Goal: Feedback & Contribution: Contribute content

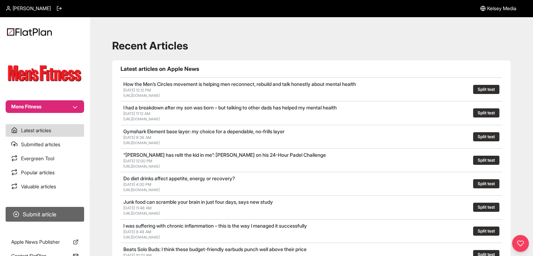
click at [57, 216] on button "Submit article" at bounding box center [45, 214] width 78 height 15
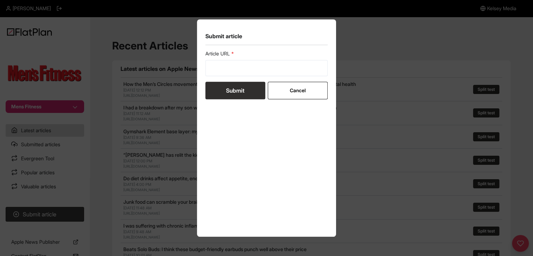
click at [227, 56] on label "Article URL" at bounding box center [266, 53] width 123 height 7
click at [226, 66] on input "url" at bounding box center [266, 68] width 123 height 16
paste input "[URL][DOMAIN_NAME]"
type input "[URL][DOMAIN_NAME]"
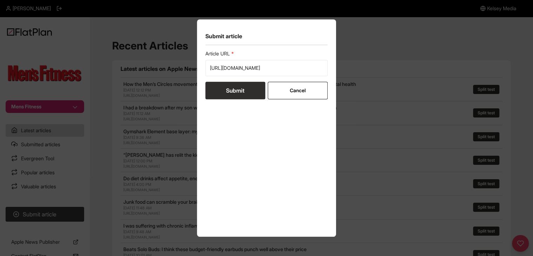
scroll to position [0, 0]
click at [228, 88] on button "Submit" at bounding box center [235, 91] width 60 height 18
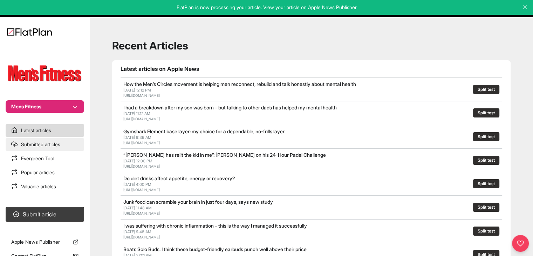
click at [57, 145] on link "Submitted articles" at bounding box center [45, 144] width 78 height 13
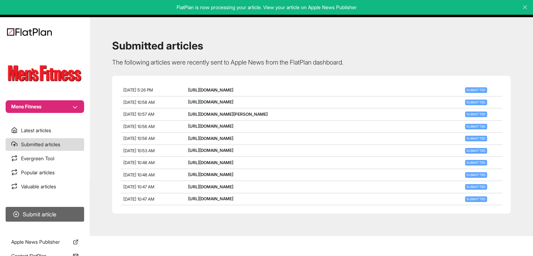
click at [68, 212] on button "Submit article" at bounding box center [45, 214] width 78 height 15
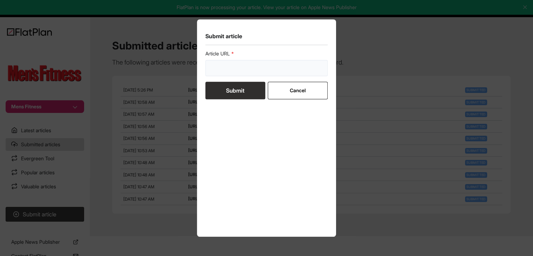
click at [221, 73] on input "url" at bounding box center [266, 68] width 123 height 16
paste input "[URL][DOMAIN_NAME]"
type input "[URL][DOMAIN_NAME]"
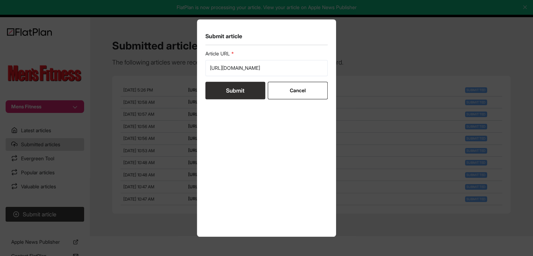
click at [224, 87] on button "Submit" at bounding box center [235, 91] width 60 height 18
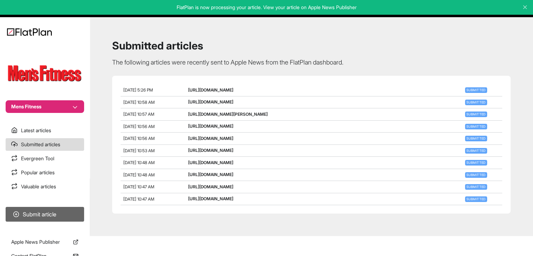
click at [67, 213] on button "Submit article" at bounding box center [45, 214] width 78 height 15
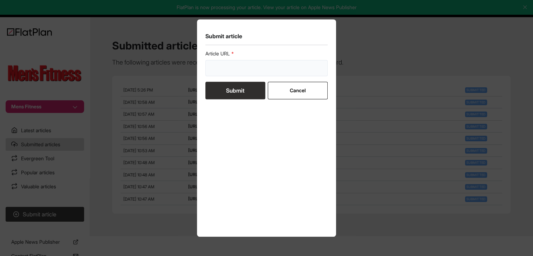
click at [251, 68] on input "url" at bounding box center [266, 68] width 123 height 16
paste input "[URL][DOMAIN_NAME]"
type input "[URL][DOMAIN_NAME]"
click at [240, 89] on button "Submit" at bounding box center [235, 91] width 60 height 18
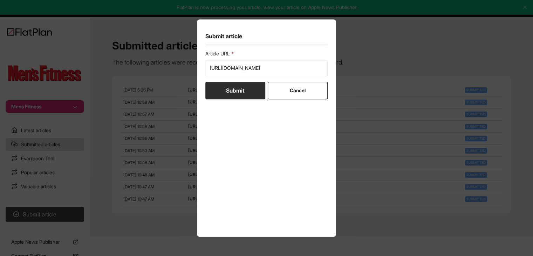
scroll to position [0, 0]
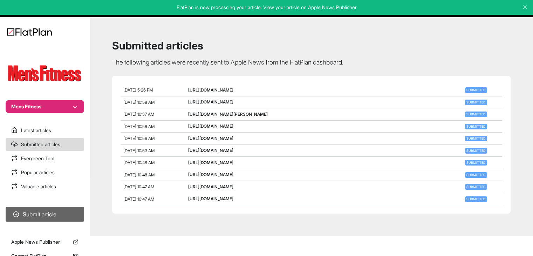
click at [46, 218] on button "Submit article" at bounding box center [45, 214] width 78 height 15
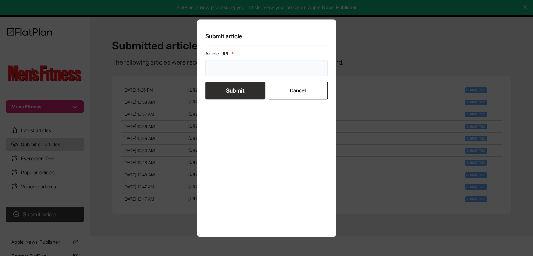
click at [229, 67] on input "url" at bounding box center [266, 68] width 123 height 16
paste input "[URL][DOMAIN_NAME]"
type input "[URL][DOMAIN_NAME]"
click at [223, 87] on button "Submit" at bounding box center [235, 91] width 60 height 18
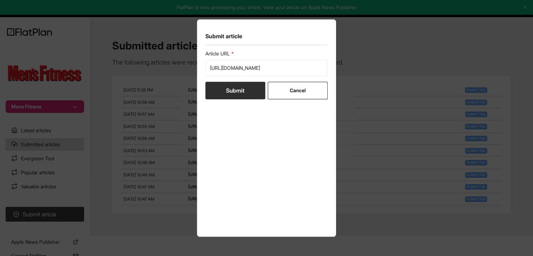
scroll to position [0, 0]
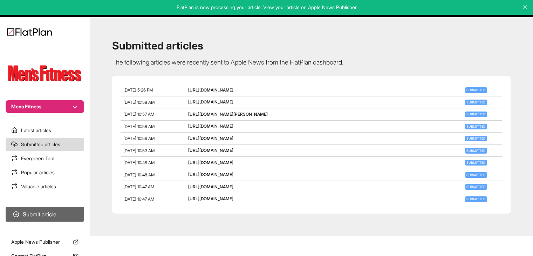
click at [74, 209] on button "Submit article" at bounding box center [45, 214] width 78 height 15
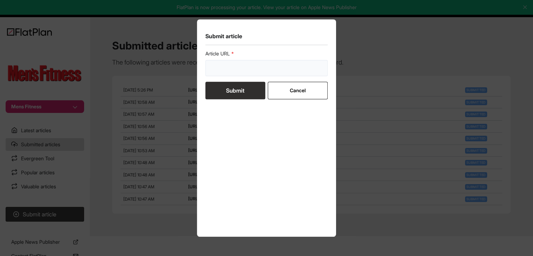
click at [236, 73] on input "url" at bounding box center [266, 68] width 123 height 16
paste input "[URL][DOMAIN_NAME]"
type input "[URL][DOMAIN_NAME]"
click at [228, 98] on button "Submit" at bounding box center [235, 91] width 60 height 18
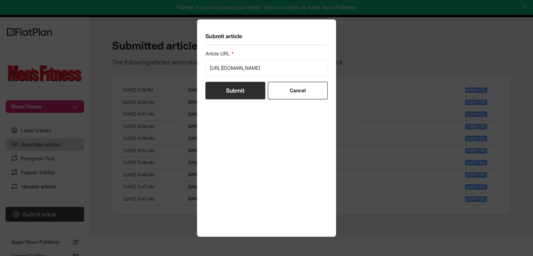
scroll to position [0, 0]
